Goal: Task Accomplishment & Management: Use online tool/utility

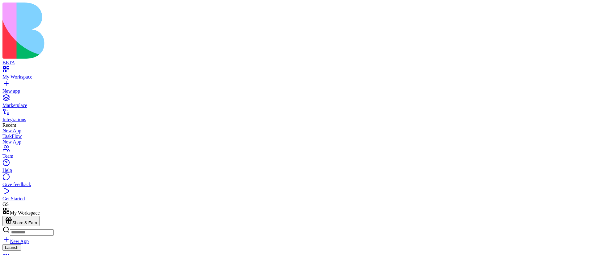
click at [29, 239] on link "New App" at bounding box center [15, 241] width 26 height 5
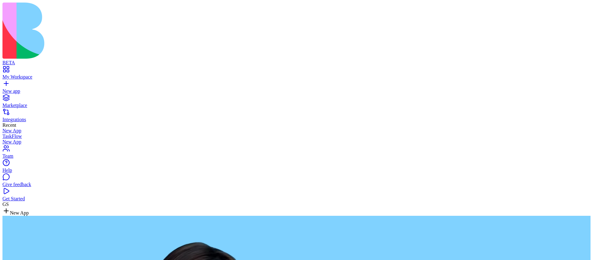
type textarea "**********"
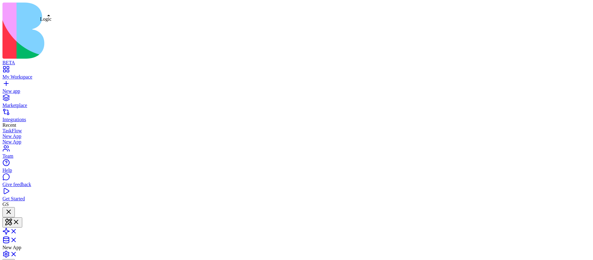
click at [17, 231] on link at bounding box center [9, 233] width 15 height 5
drag, startPoint x: 33, startPoint y: 201, endPoint x: 71, endPoint y: 201, distance: 37.7
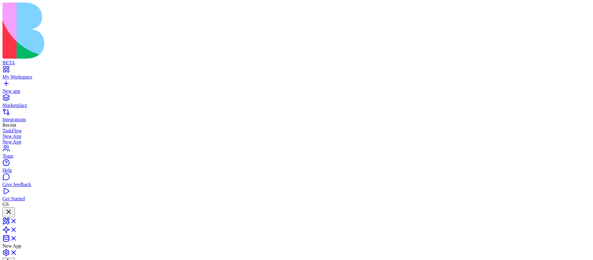
type textarea "*"
type textarea "**********"
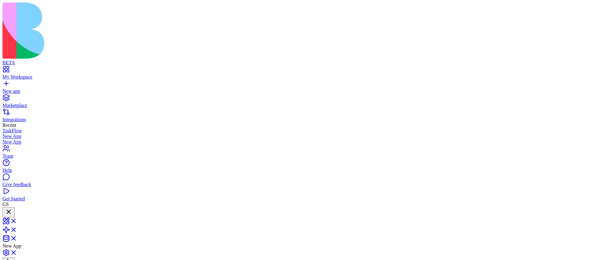
scroll to position [249, 0]
click at [17, 238] on span at bounding box center [17, 240] width 0 height 5
drag, startPoint x: 416, startPoint y: 95, endPoint x: 352, endPoint y: 95, distance: 63.7
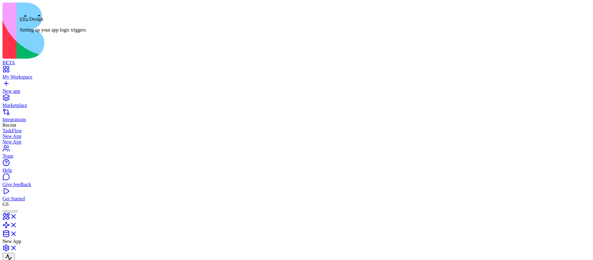
click at [15, 211] on div at bounding box center [10, 211] width 10 height 0
click at [17, 229] on span at bounding box center [17, 231] width 0 height 5
drag, startPoint x: 394, startPoint y: 118, endPoint x: 502, endPoint y: 102, distance: 109.1
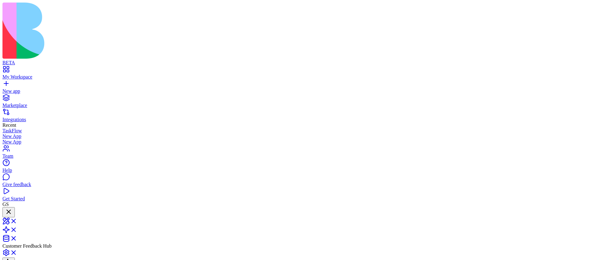
drag, startPoint x: 407, startPoint y: 115, endPoint x: 550, endPoint y: 126, distance: 143.5
drag, startPoint x: 365, startPoint y: 116, endPoint x: 431, endPoint y: 74, distance: 78.5
drag, startPoint x: 376, startPoint y: 117, endPoint x: 404, endPoint y: 178, distance: 67.2
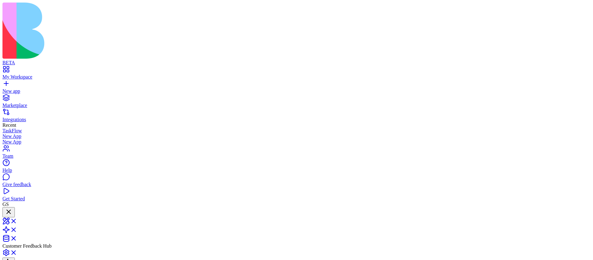
drag, startPoint x: 444, startPoint y: 88, endPoint x: 403, endPoint y: 110, distance: 46.3
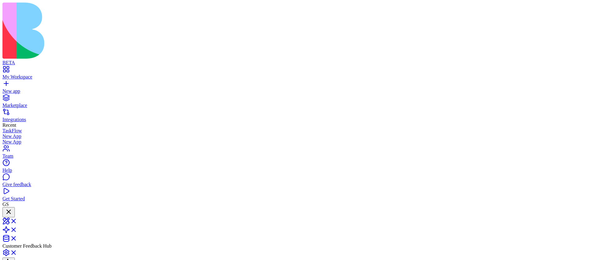
drag, startPoint x: 495, startPoint y: 144, endPoint x: 591, endPoint y: 144, distance: 95.2
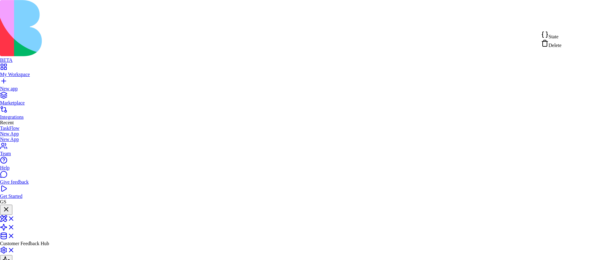
click at [562, 38] on div "State" at bounding box center [551, 35] width 20 height 9
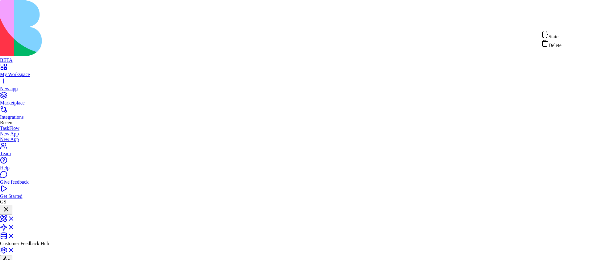
click at [559, 39] on span "State" at bounding box center [554, 36] width 10 height 5
drag, startPoint x: 218, startPoint y: 158, endPoint x: 324, endPoint y: 158, distance: 106.6
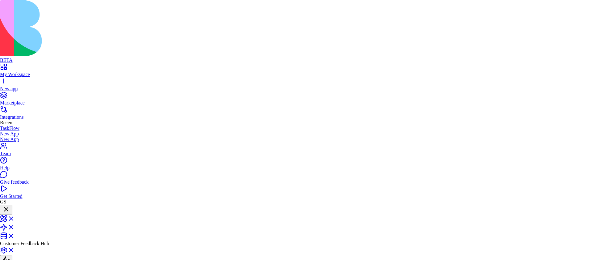
scroll to position [33, 62]
drag, startPoint x: 211, startPoint y: 121, endPoint x: 179, endPoint y: 113, distance: 33.0
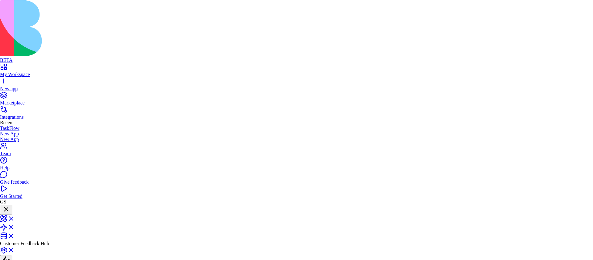
type textarea "**********"
